Goal: Check status: Check status

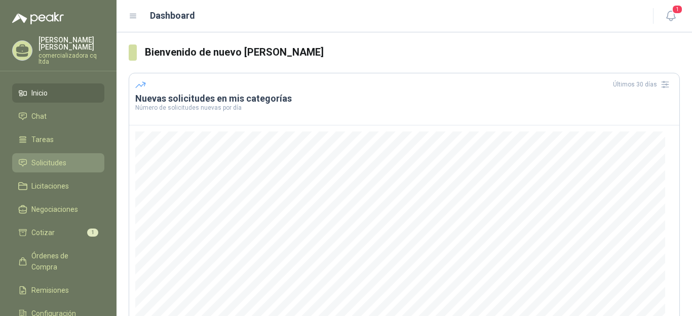
click at [41, 164] on span "Solicitudes" at bounding box center [48, 162] width 35 height 11
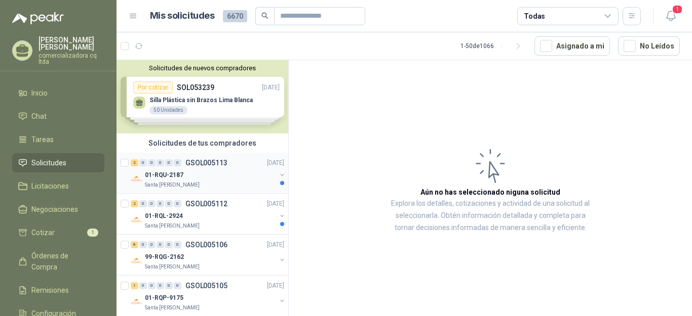
click at [140, 177] on img at bounding box center [137, 179] width 12 height 12
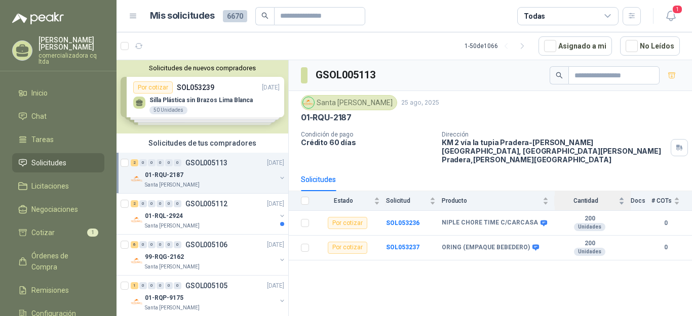
click at [621, 196] on div "Cantidad" at bounding box center [589, 201] width 70 height 10
click at [171, 218] on p "01-RQL-2924" at bounding box center [164, 217] width 38 height 10
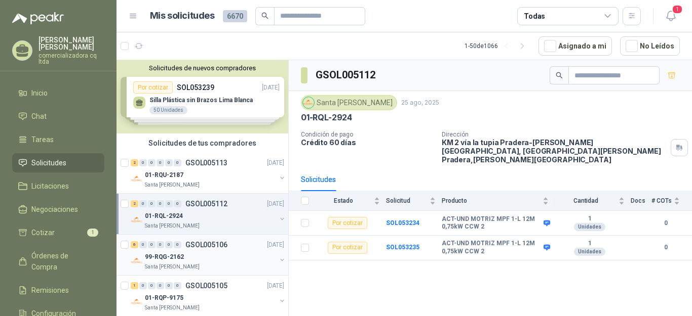
click at [163, 257] on p "99-RQG-2162" at bounding box center [164, 258] width 39 height 10
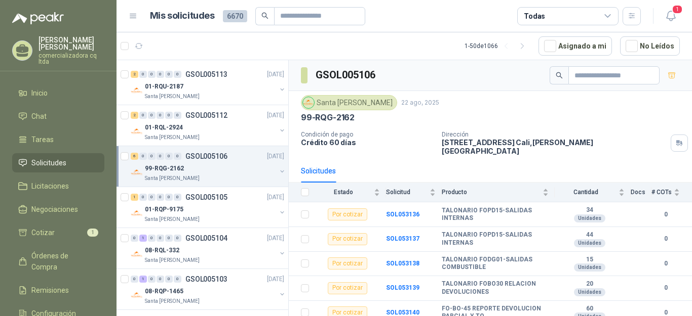
scroll to position [97, 0]
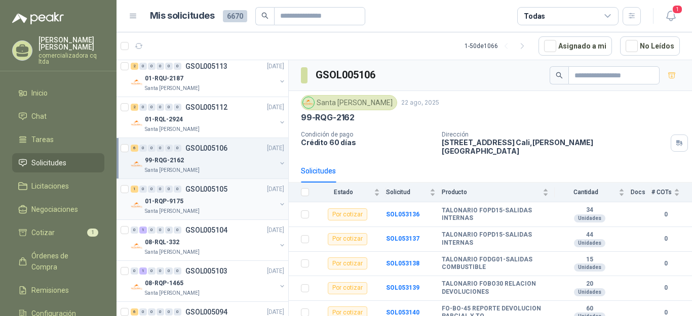
click at [172, 203] on p "01-RQP-9175" at bounding box center [164, 202] width 38 height 10
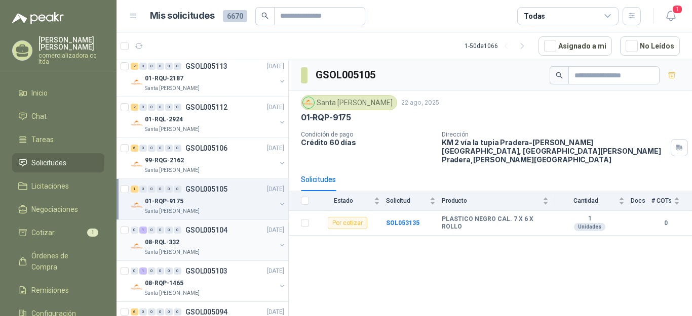
click at [170, 242] on p "08-RQL-332" at bounding box center [162, 243] width 34 height 10
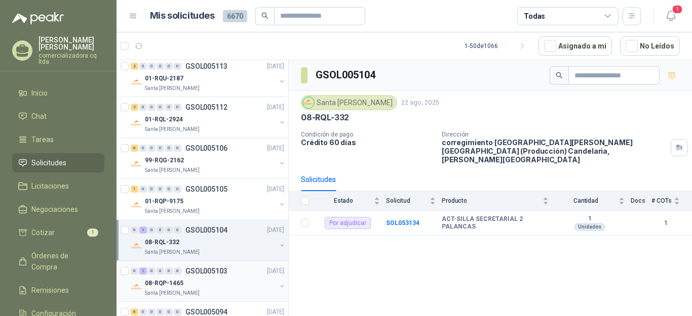
click at [181, 286] on p "08-RQP-1465" at bounding box center [164, 284] width 38 height 10
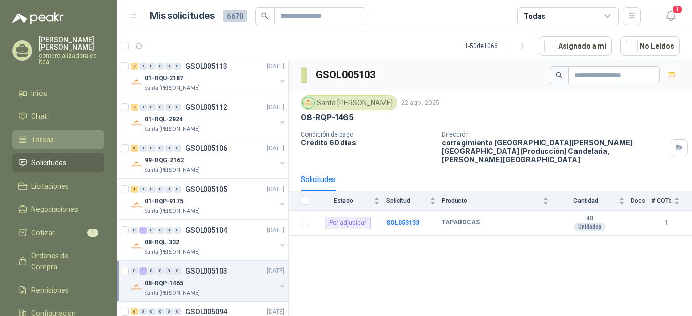
click at [58, 137] on li "Tareas" at bounding box center [58, 139] width 80 height 11
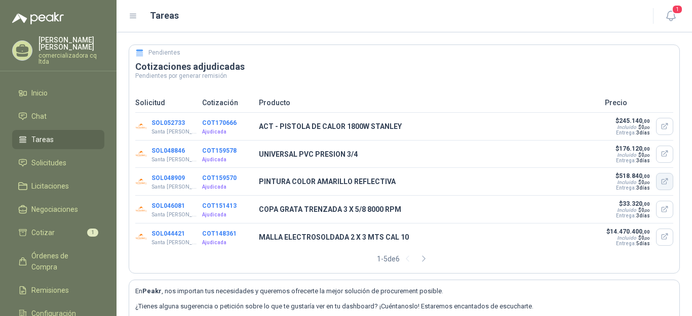
click at [663, 182] on icon "button" at bounding box center [665, 181] width 5 height 5
click at [525, 185] on p "PINTURA COLOR AMARILLO REFLECTIVA" at bounding box center [429, 181] width 340 height 11
click at [154, 178] on button "SOL048909" at bounding box center [167, 178] width 33 height 7
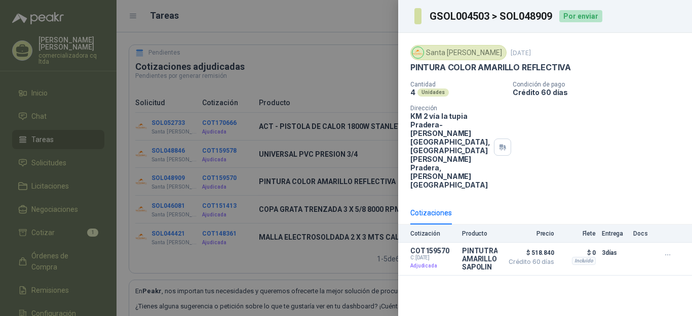
click at [600, 139] on div "Cantidad 4 Unidades Condición de pago Crédito 60 días Dirección KM 2 vía la tup…" at bounding box center [544, 135] width 269 height 108
click at [665, 43] on div "Santa [PERSON_NAME] [DATE] PINTURA COLOR AMARILLO REFLECTIVA Cantidad 4 Unidade…" at bounding box center [545, 117] width 294 height 169
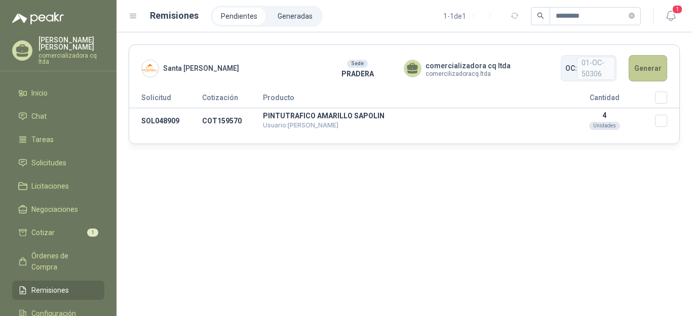
click at [646, 69] on button "Generar" at bounding box center [647, 68] width 38 height 26
